Goal: Book appointment/travel/reservation

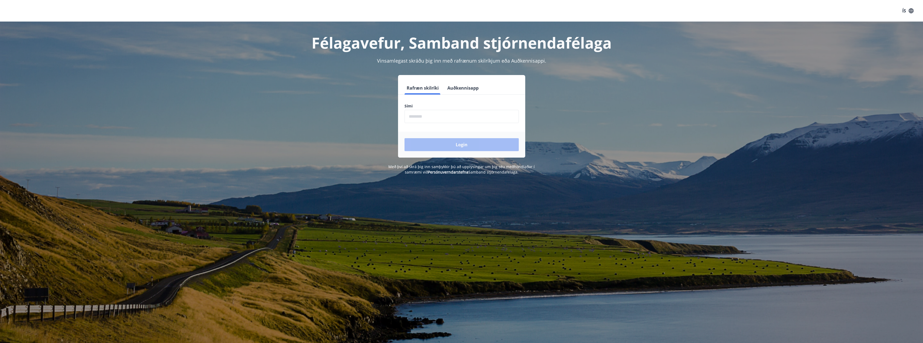
click at [459, 116] on input "phone" at bounding box center [462, 116] width 114 height 13
type input "********"
click at [405, 138] on button "Login" at bounding box center [462, 144] width 114 height 13
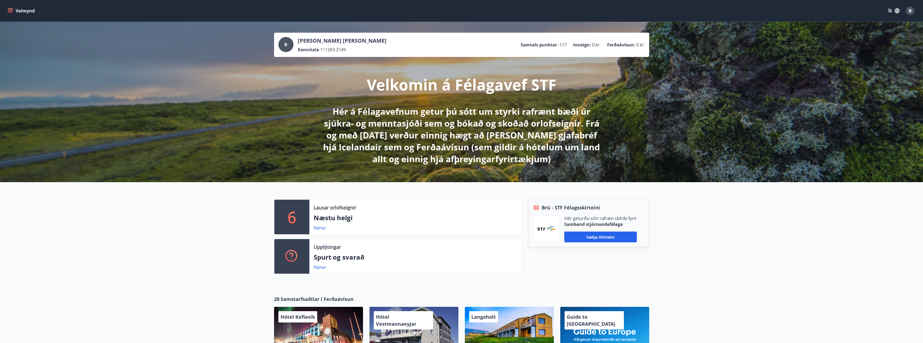
click at [8, 11] on icon "menu" at bounding box center [10, 10] width 5 height 5
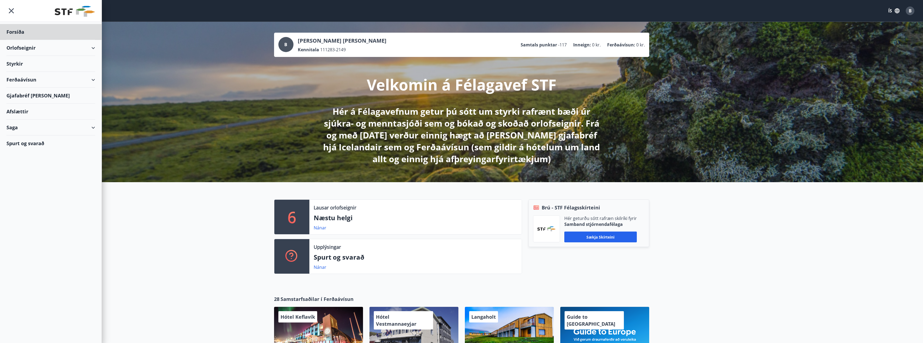
click at [36, 65] on div "Styrkir" at bounding box center [50, 64] width 89 height 16
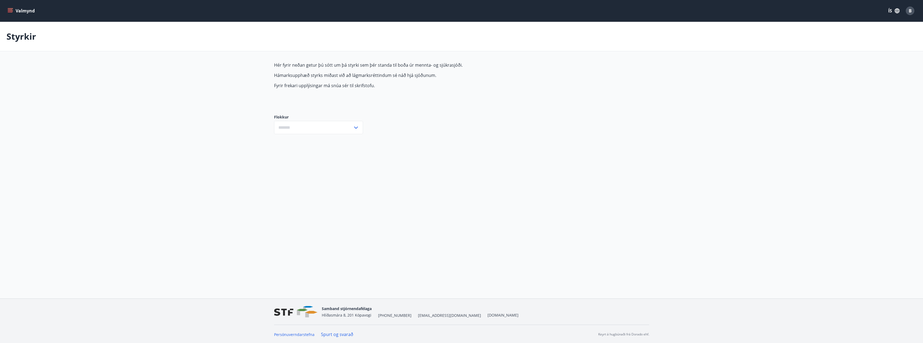
type input "***"
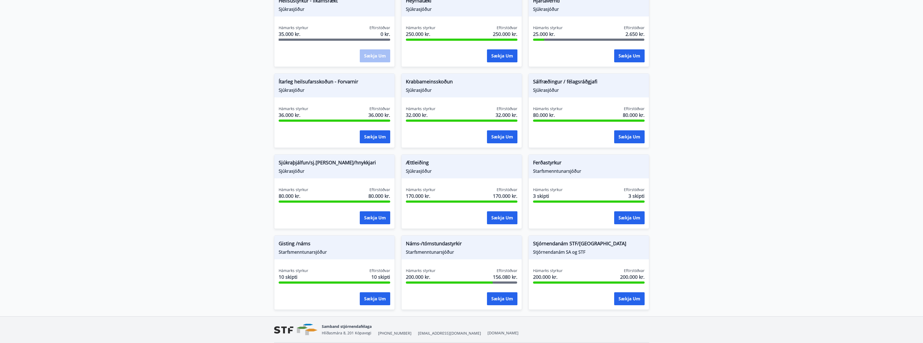
scroll to position [303, 0]
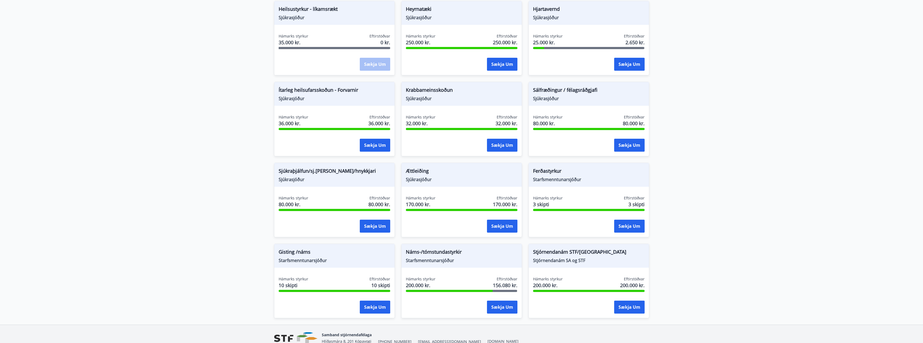
click at [711, 255] on main "Styrkir Hér fyrir neðan getur þú sótt um þá styrki sem þér standa til boða úr m…" at bounding box center [461, 22] width 923 height 606
drag, startPoint x: 533, startPoint y: 89, endPoint x: 599, endPoint y: 89, distance: 65.8
click at [599, 89] on span "Sálfræðingur / félagsráðgjafi" at bounding box center [589, 90] width 112 height 9
click at [538, 92] on span "Sálfræðingur / félagsráðgjafi" at bounding box center [589, 90] width 112 height 9
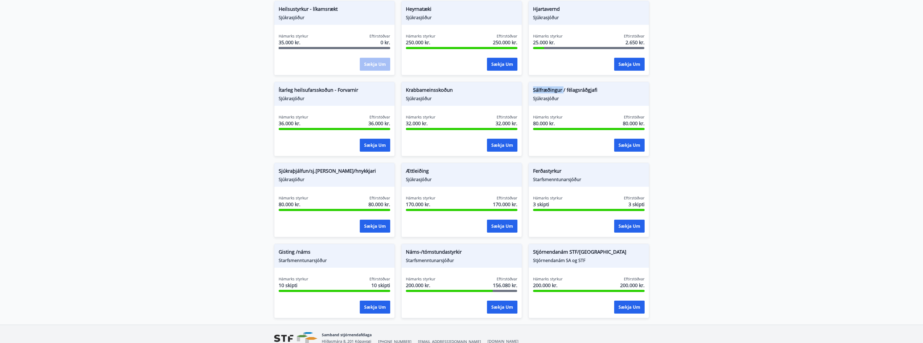
click at [538, 92] on span "Sálfræðingur / félagsráðgjafi" at bounding box center [589, 90] width 112 height 9
click at [585, 90] on span "Sálfræðingur / félagsráðgjafi" at bounding box center [589, 90] width 112 height 9
click at [694, 122] on main "Styrkir Hér fyrir neðan getur þú sótt um þá styrki sem þér standa til boða úr m…" at bounding box center [461, 22] width 923 height 606
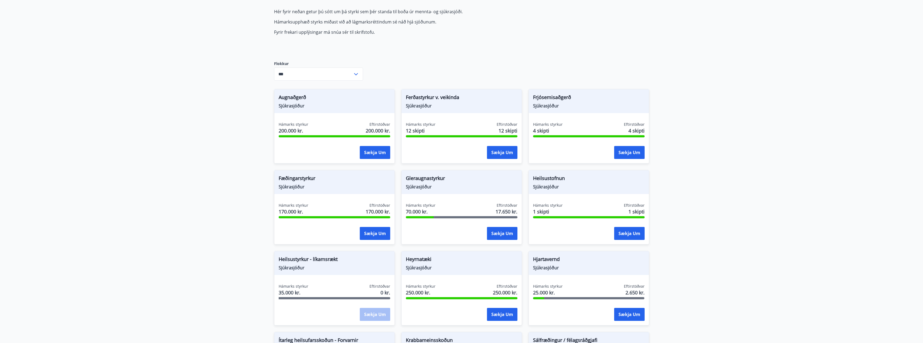
scroll to position [0, 0]
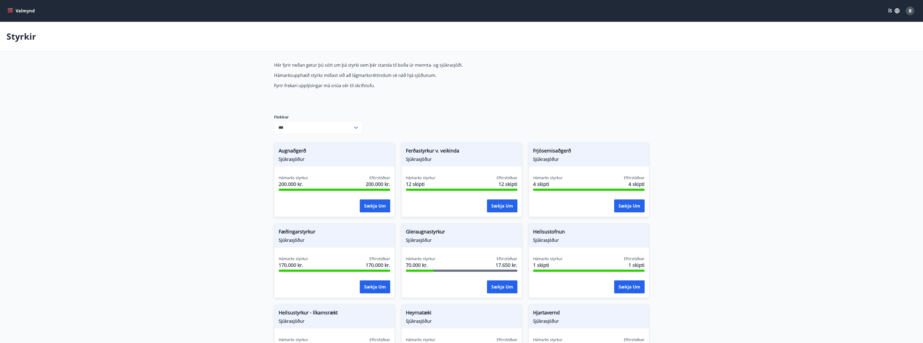
click at [11, 10] on icon "menu" at bounding box center [10, 10] width 5 height 5
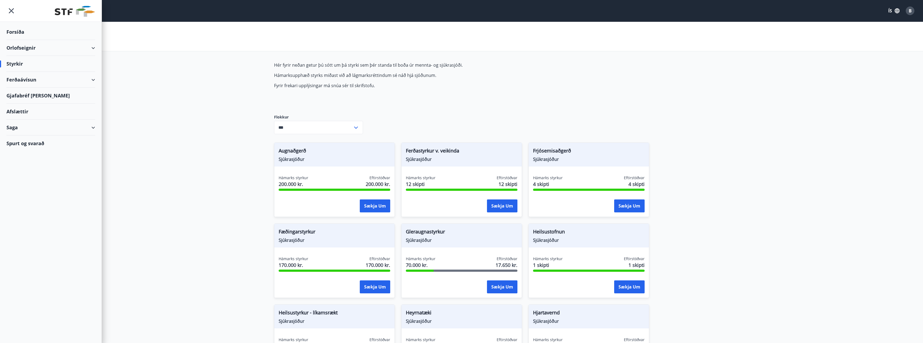
click at [27, 48] on div "Orlofseignir" at bounding box center [50, 48] width 89 height 16
click at [26, 61] on div "Framboð" at bounding box center [51, 61] width 80 height 11
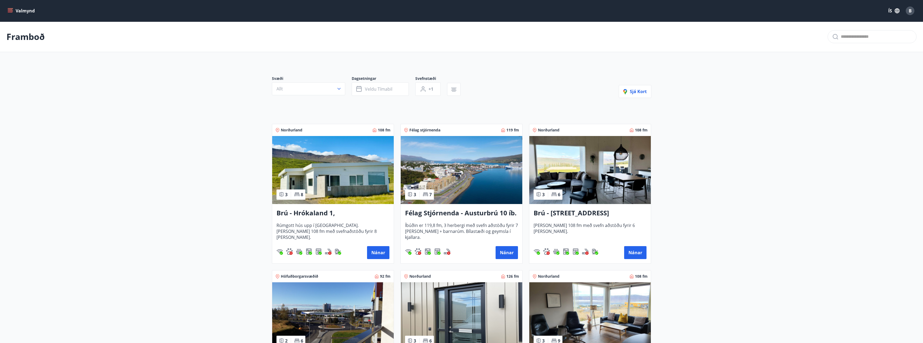
click at [10, 12] on icon "menu" at bounding box center [10, 12] width 5 height 1
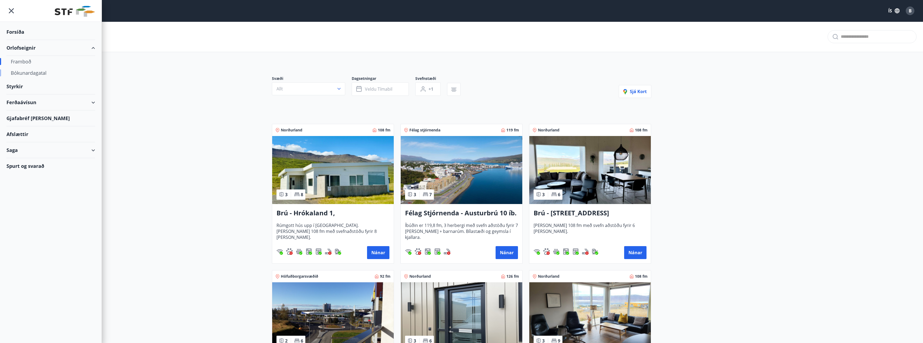
click at [44, 71] on div "Bókunardagatal" at bounding box center [51, 72] width 80 height 11
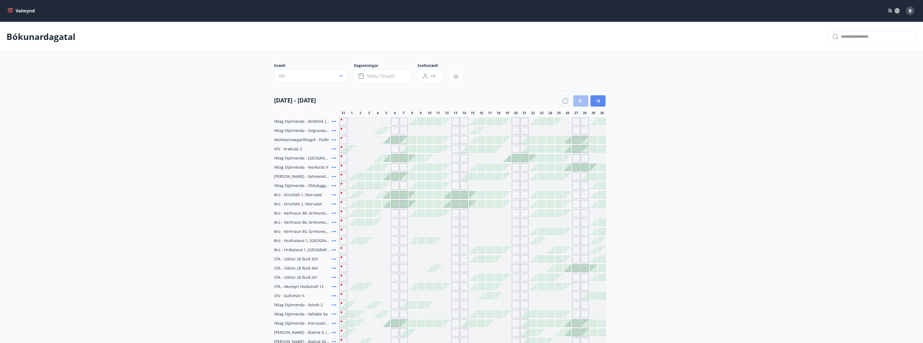
click at [600, 97] on button "button" at bounding box center [598, 100] width 15 height 11
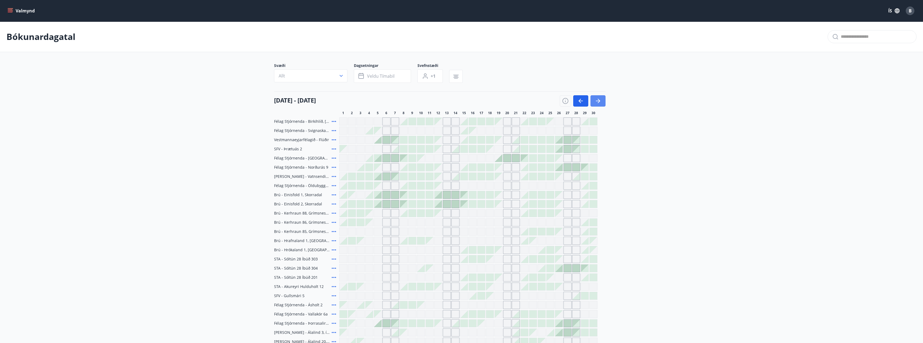
click at [599, 99] on icon "button" at bounding box center [598, 101] width 6 height 6
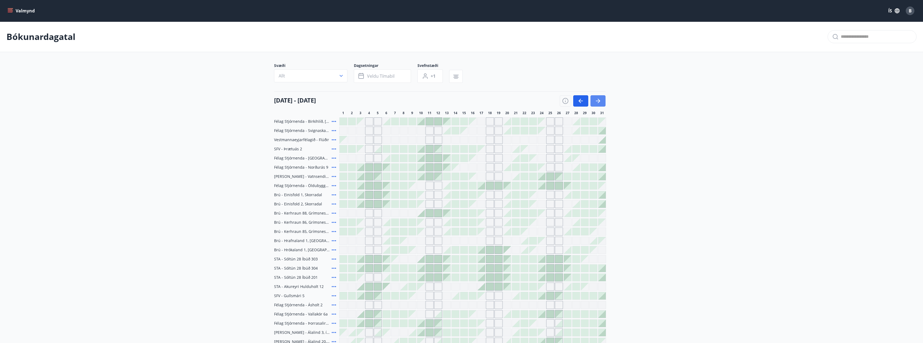
click at [599, 101] on icon "button" at bounding box center [598, 101] width 4 height 1
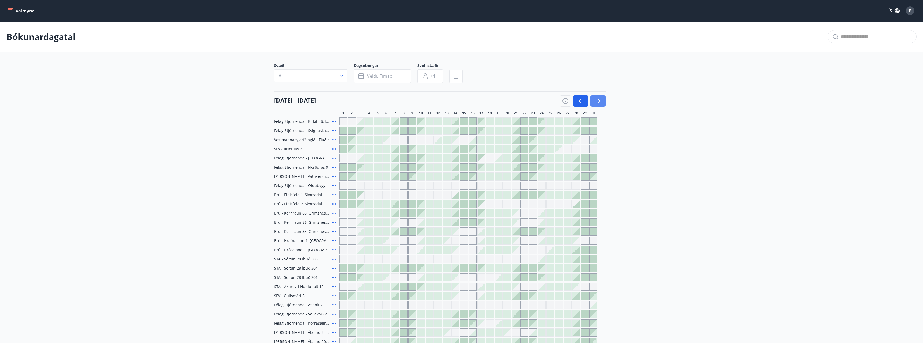
click at [598, 103] on icon "button" at bounding box center [598, 101] width 6 height 6
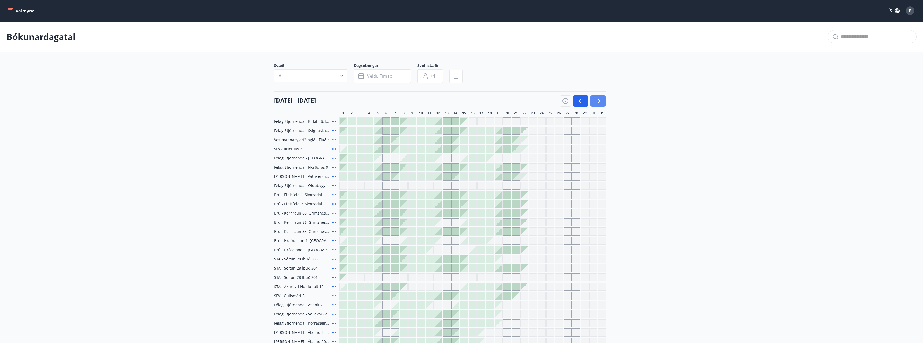
click at [596, 98] on icon "button" at bounding box center [598, 101] width 6 height 6
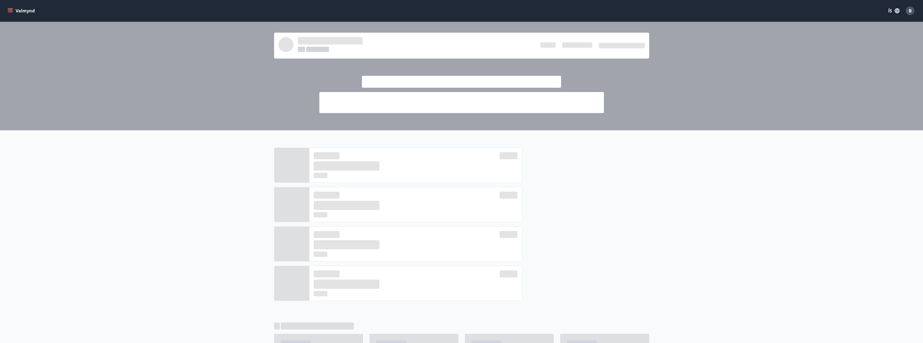
click at [9, 11] on icon "menu" at bounding box center [11, 11] width 6 height 1
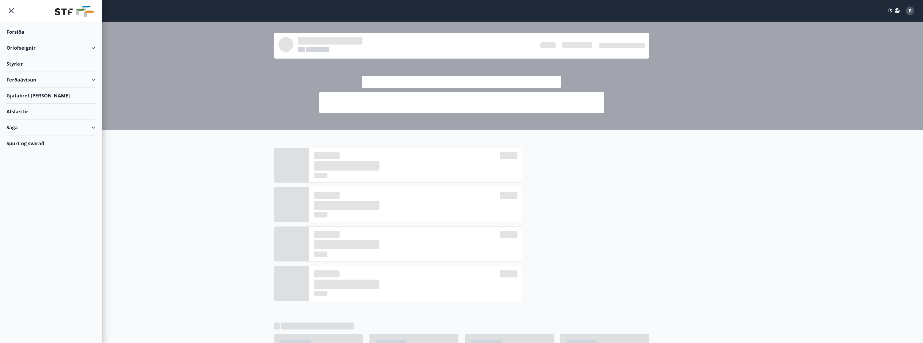
click at [19, 52] on div "Orlofseignir" at bounding box center [50, 48] width 89 height 16
click at [20, 60] on div "Framboð" at bounding box center [51, 61] width 80 height 11
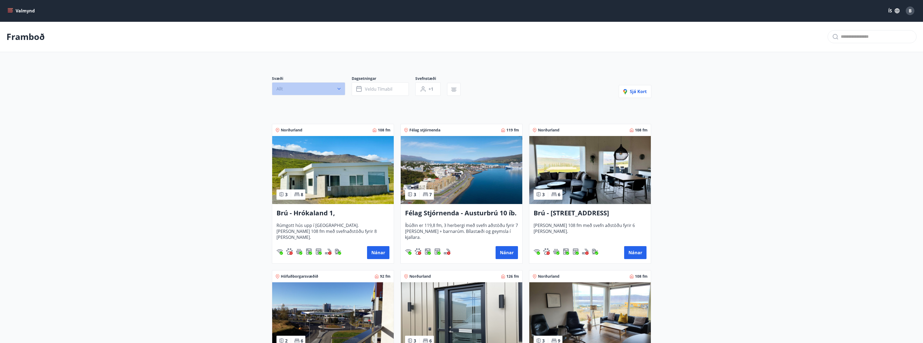
click at [326, 91] on button "Allt" at bounding box center [308, 88] width 73 height 13
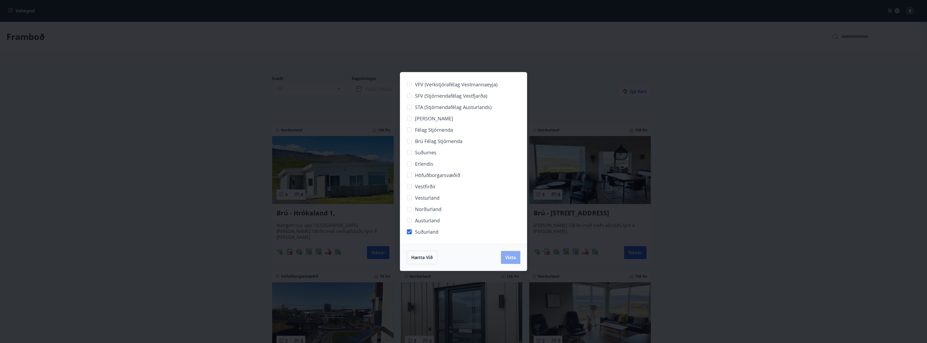
click at [503, 260] on button "Vista" at bounding box center [510, 257] width 19 height 13
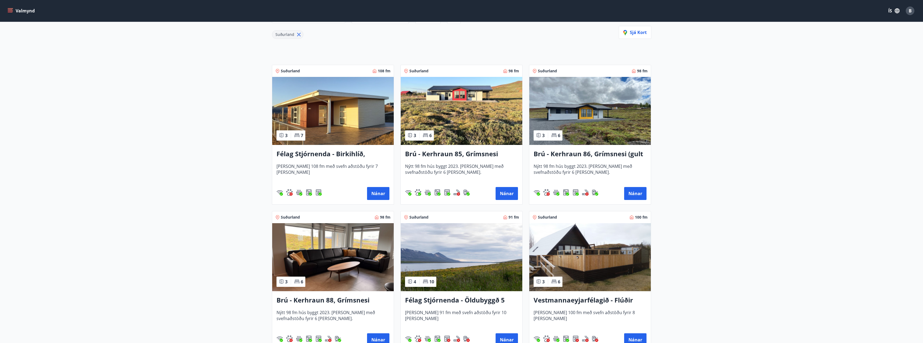
scroll to position [70, 0]
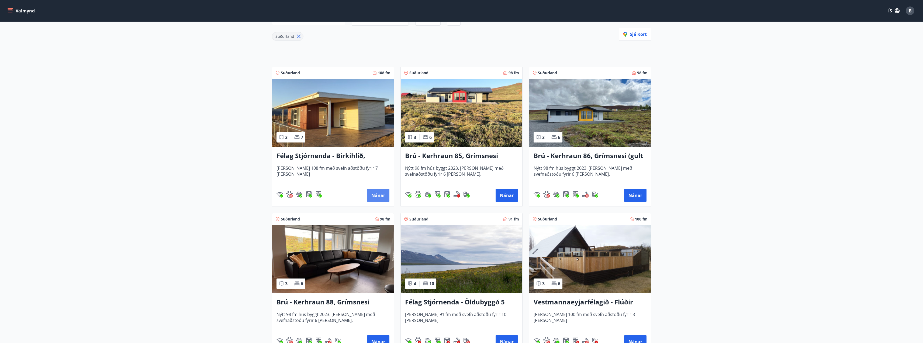
click at [370, 196] on button "Nánar" at bounding box center [378, 195] width 22 height 13
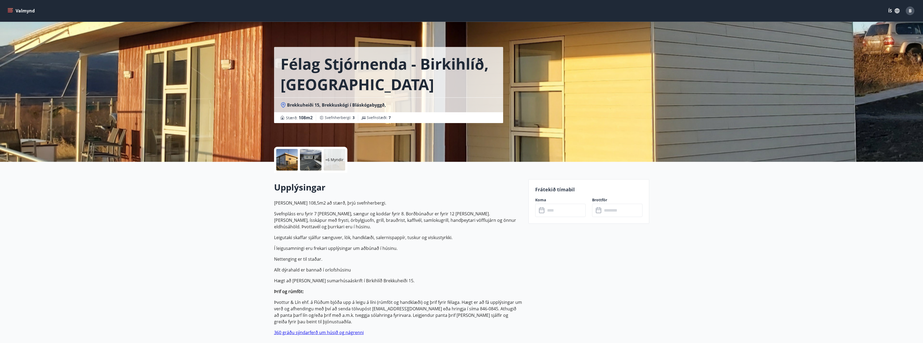
click at [289, 164] on div at bounding box center [287, 160] width 22 height 22
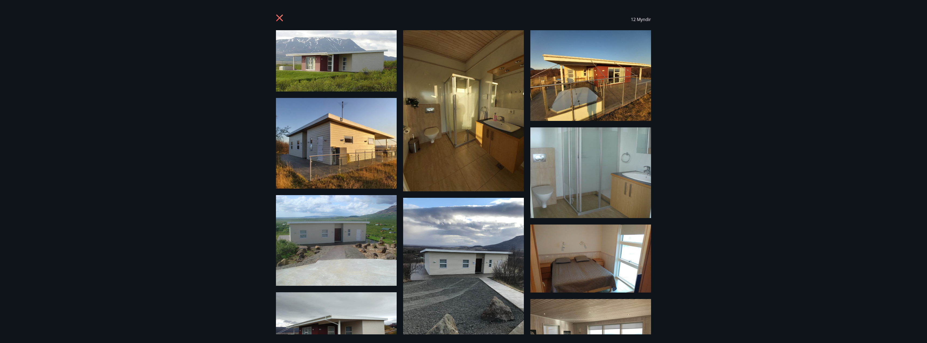
click at [340, 80] on img at bounding box center [336, 60] width 121 height 61
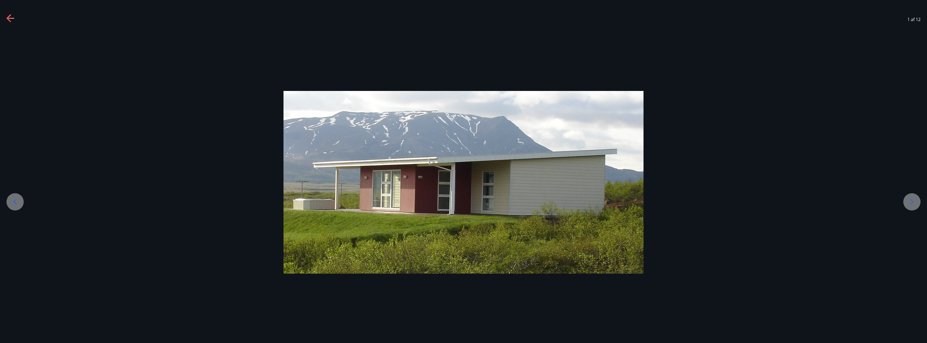
click at [908, 197] on div at bounding box center [911, 201] width 17 height 17
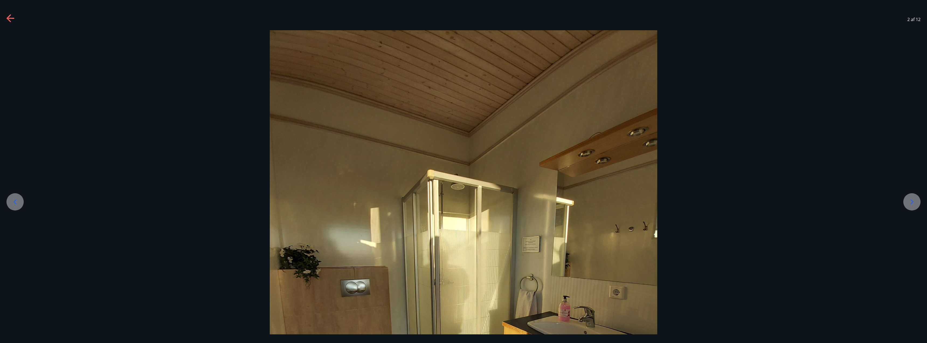
click at [911, 203] on icon at bounding box center [912, 201] width 9 height 9
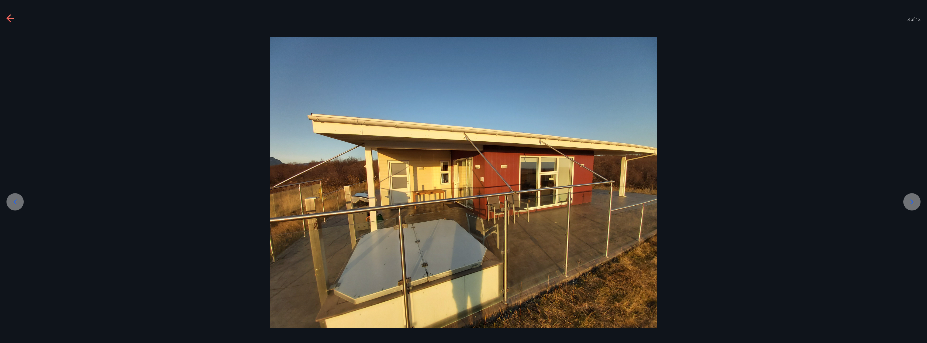
click at [911, 203] on icon at bounding box center [912, 201] width 9 height 9
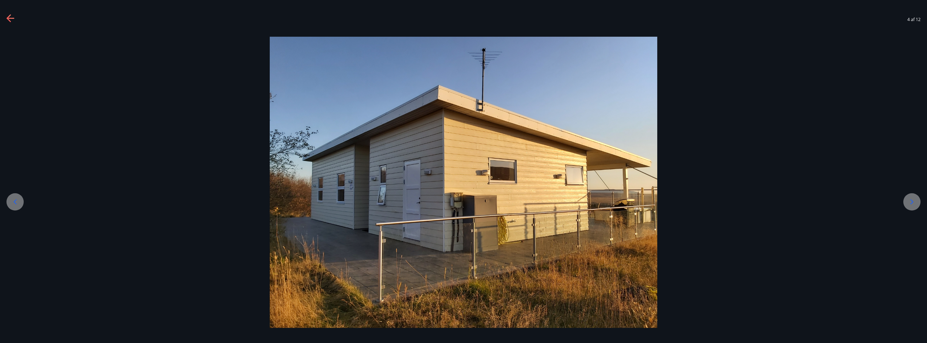
click at [911, 203] on icon at bounding box center [912, 201] width 9 height 9
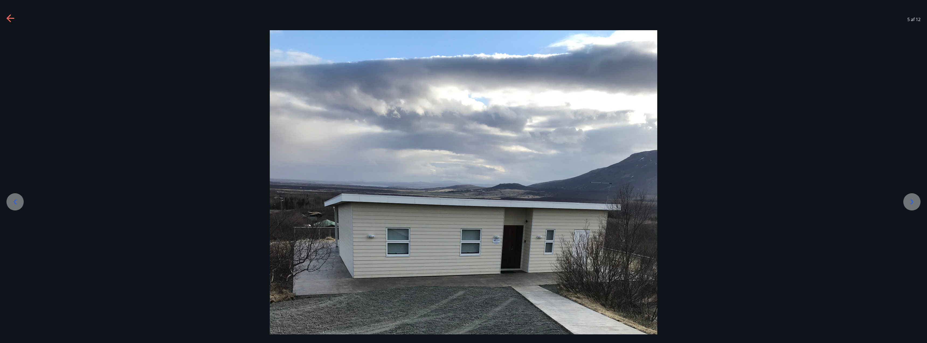
click at [911, 203] on icon at bounding box center [912, 201] width 9 height 9
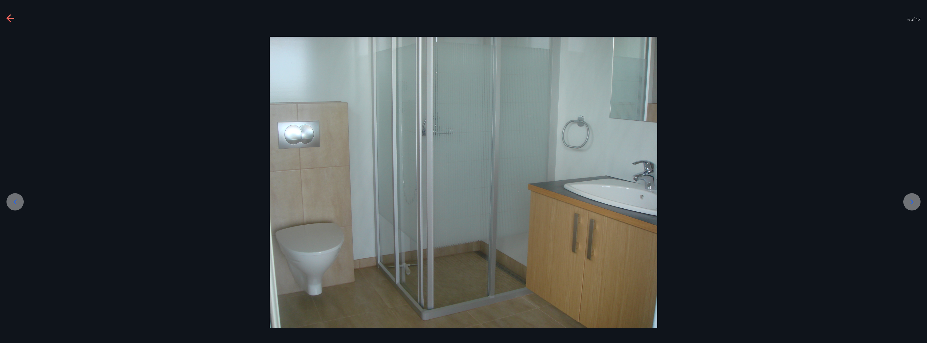
click at [911, 203] on icon at bounding box center [912, 201] width 9 height 9
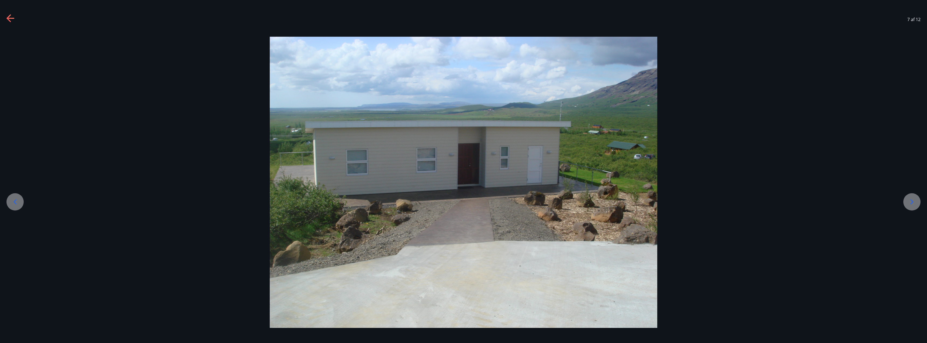
click at [911, 203] on icon at bounding box center [912, 201] width 9 height 9
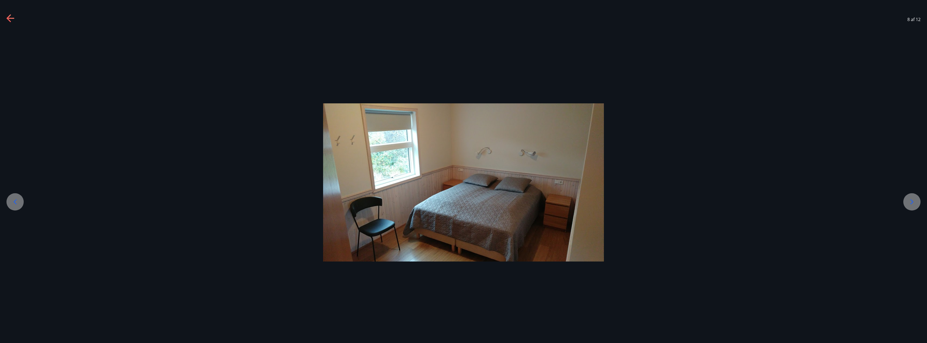
click at [911, 203] on icon at bounding box center [912, 201] width 9 height 9
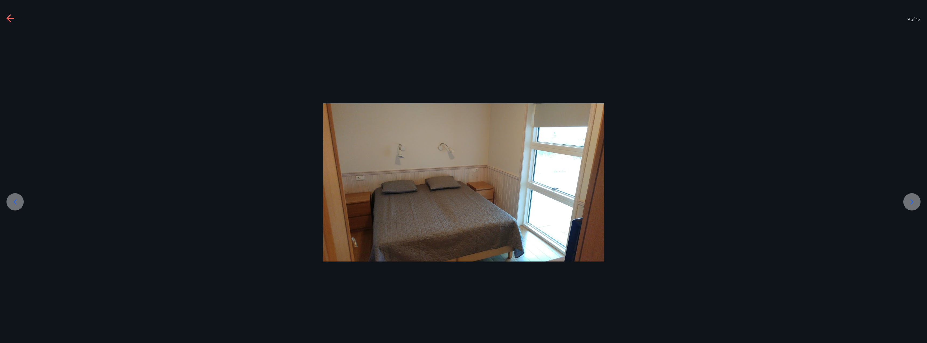
click at [911, 203] on icon at bounding box center [912, 201] width 9 height 9
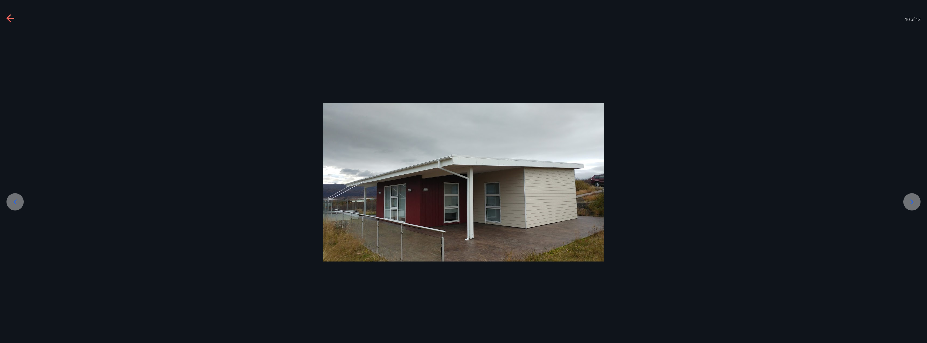
click at [911, 203] on icon at bounding box center [912, 201] width 9 height 9
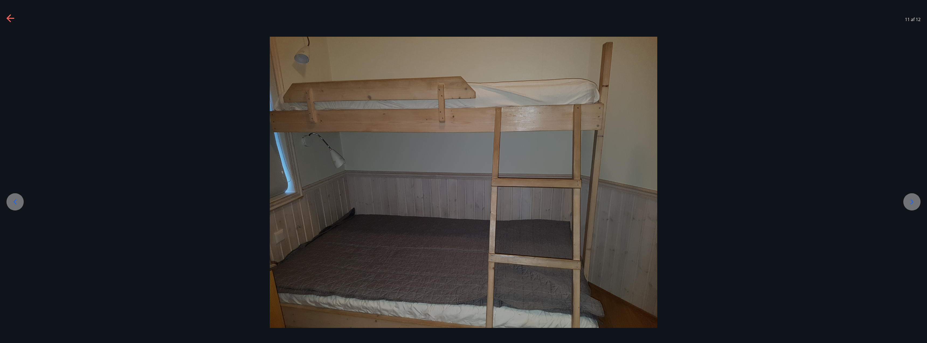
click at [909, 199] on icon at bounding box center [912, 201] width 9 height 9
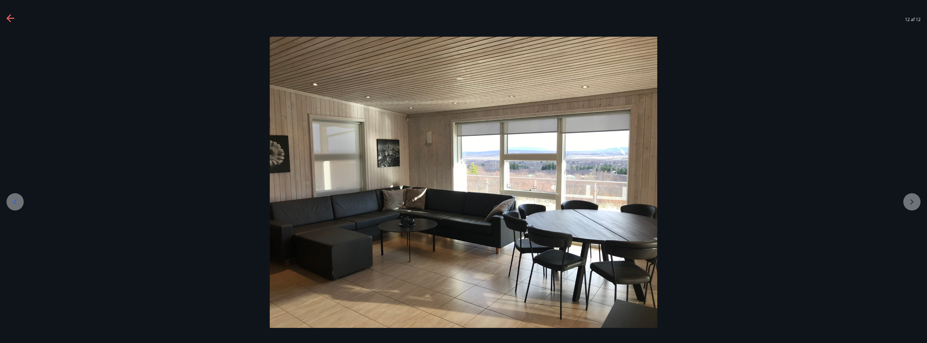
click at [910, 200] on div at bounding box center [463, 182] width 927 height 291
